Goal: Task Accomplishment & Management: Manage account settings

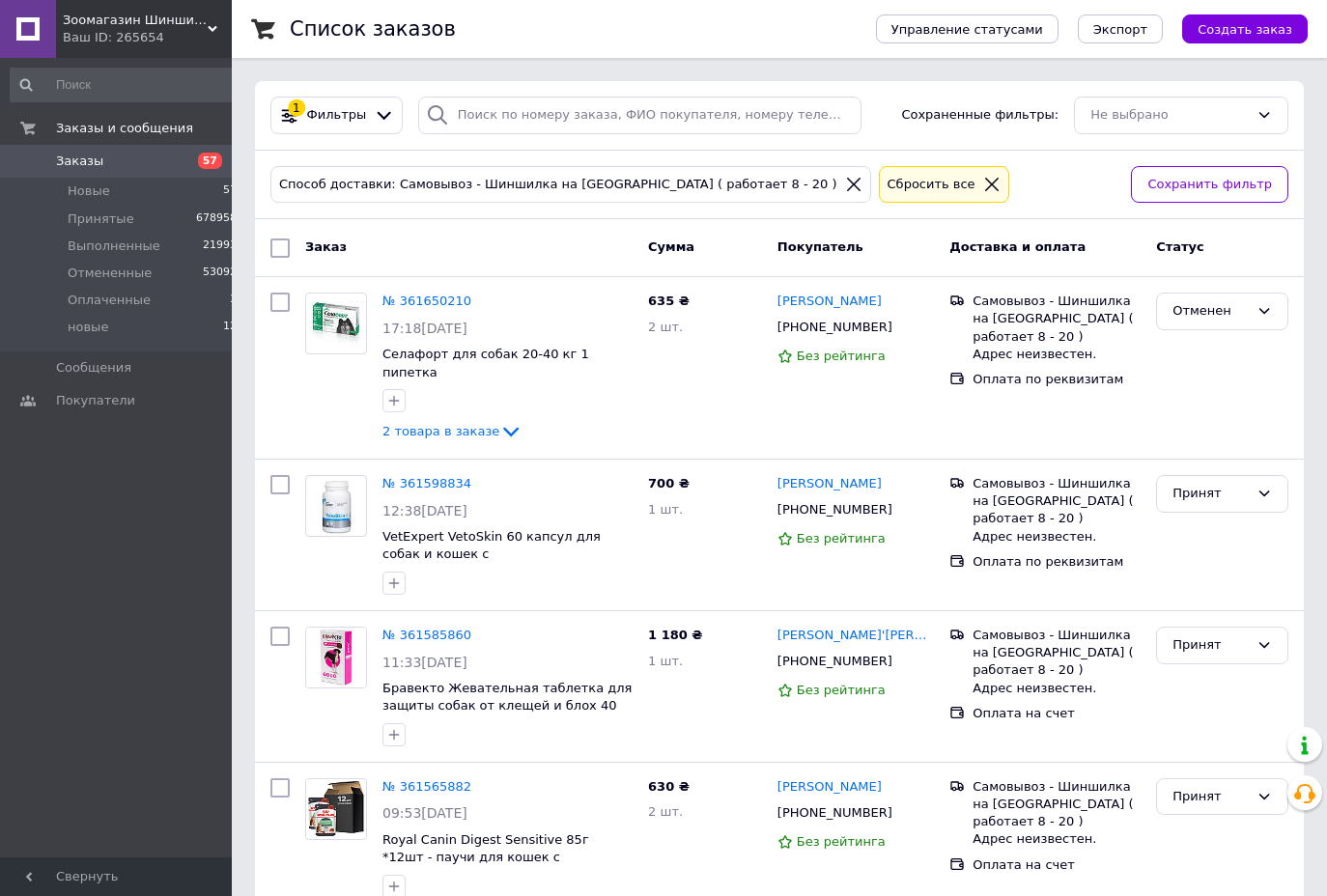
click at [983, 188] on icon at bounding box center [992, 185] width 18 height 18
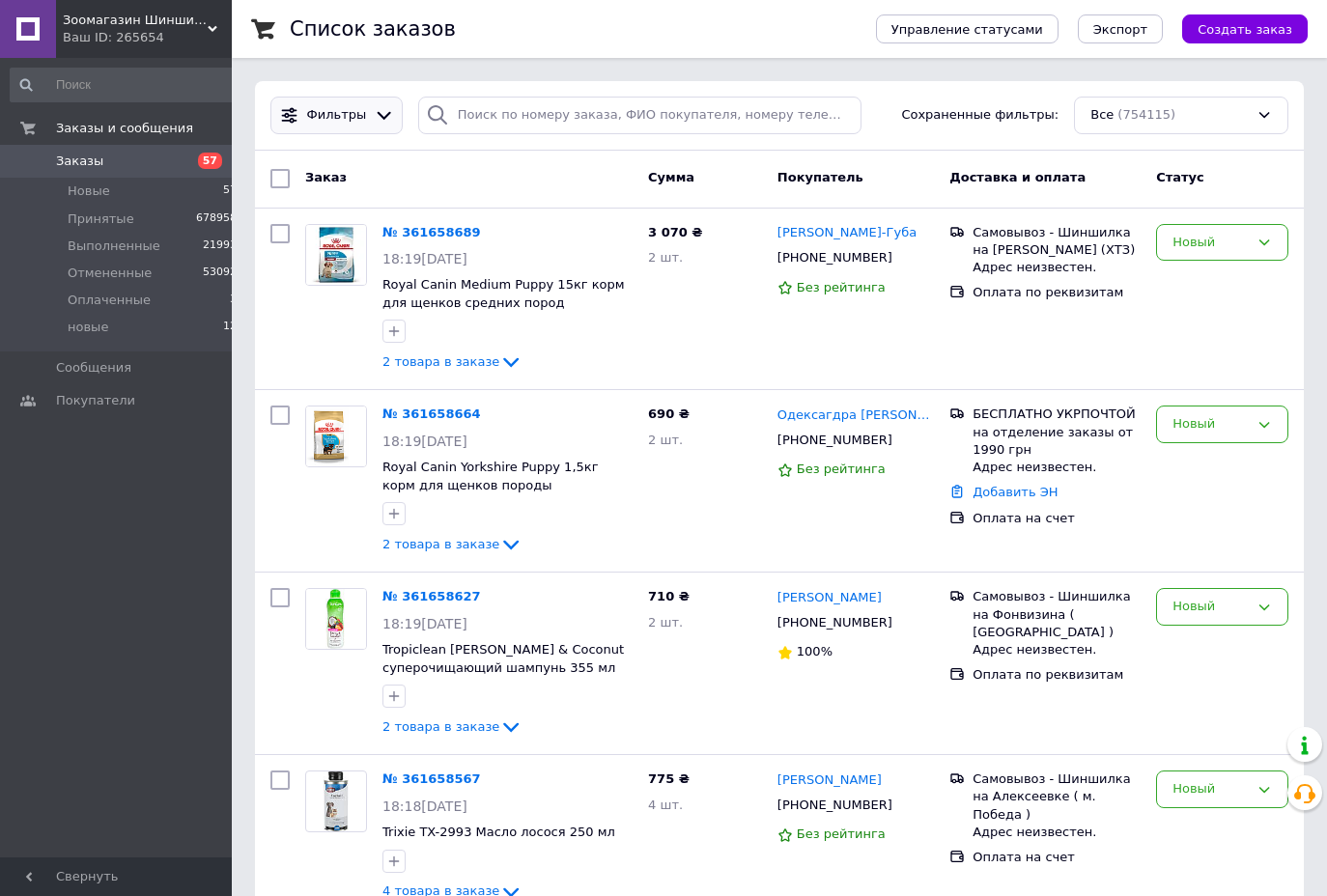
click at [375, 115] on icon at bounding box center [384, 115] width 21 height 21
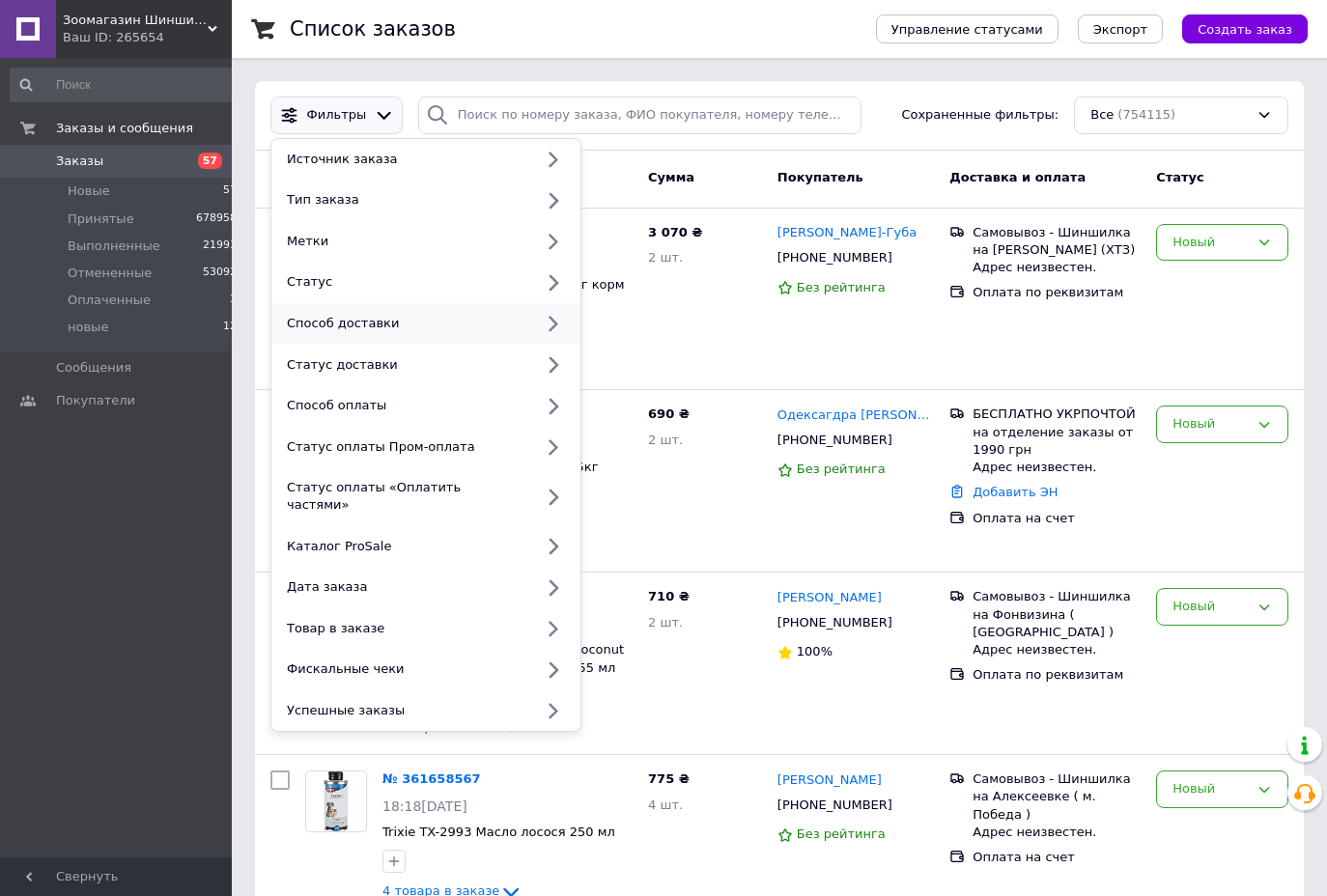
click at [323, 328] on div "Способ доставки" at bounding box center [407, 323] width 254 height 18
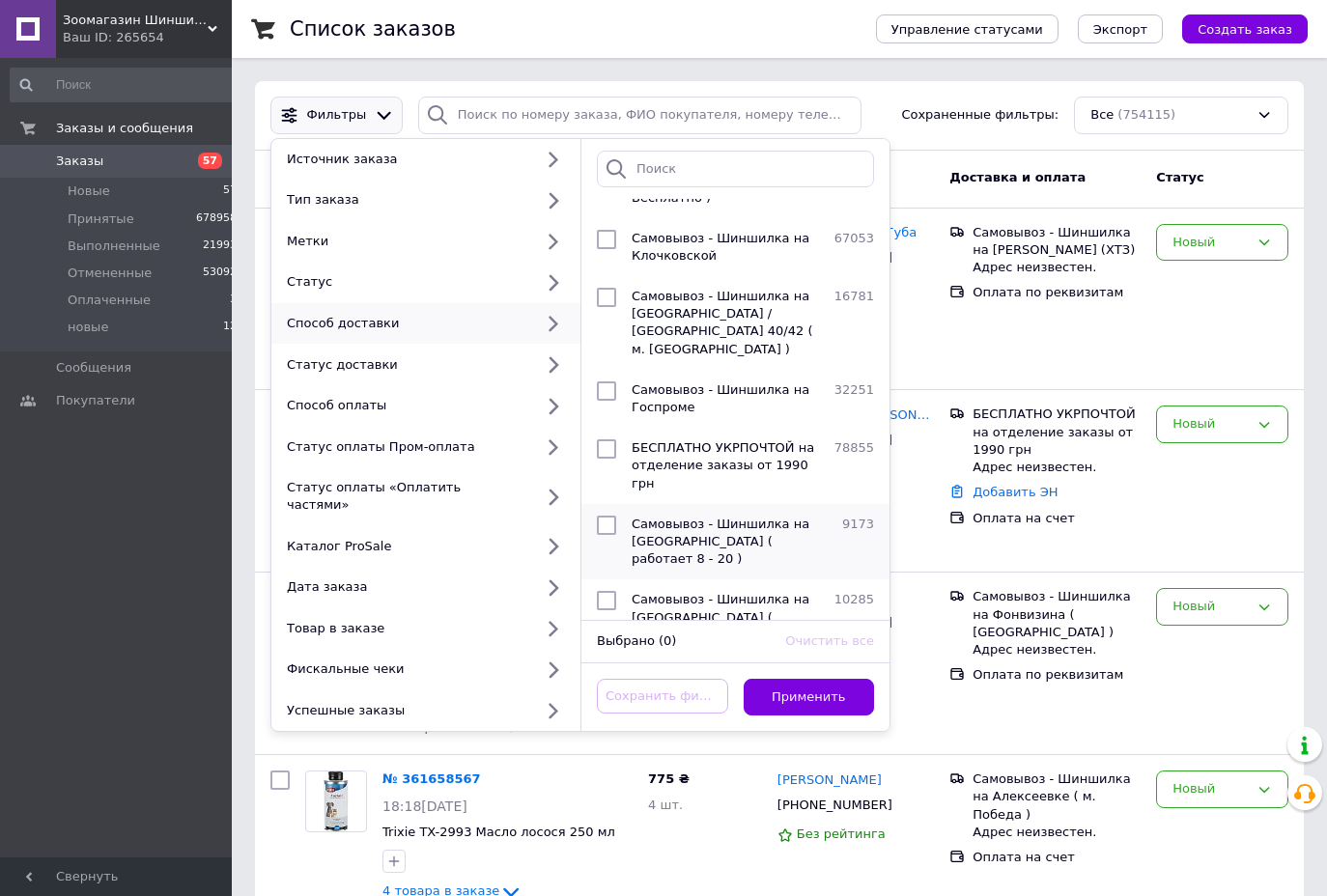
scroll to position [197, 0]
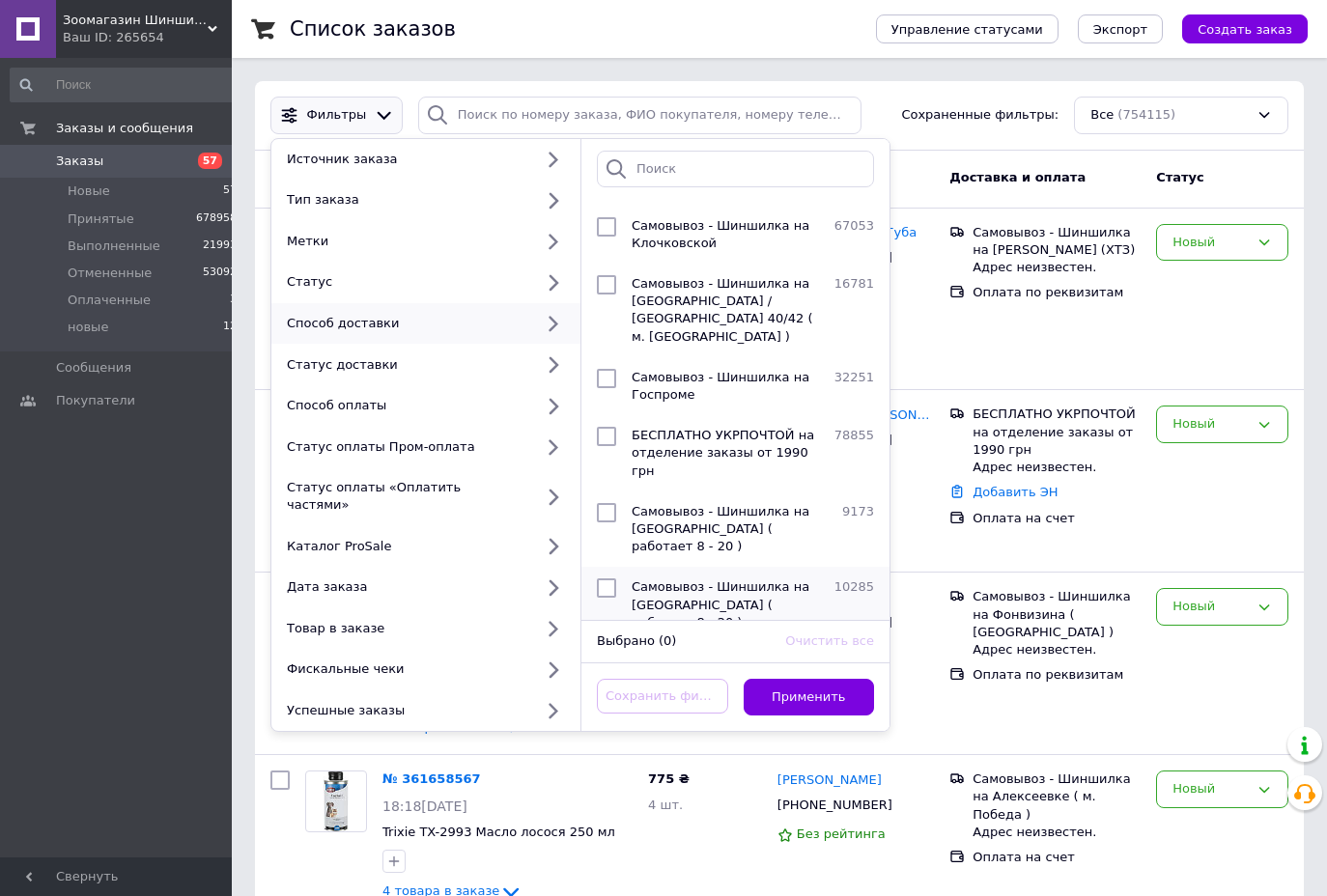
click at [608, 578] on input "checkbox" at bounding box center [607, 588] width 20 height 20
checkbox input "true"
click at [826, 681] on button "Применить" at bounding box center [809, 698] width 131 height 38
